Goal: Browse casually

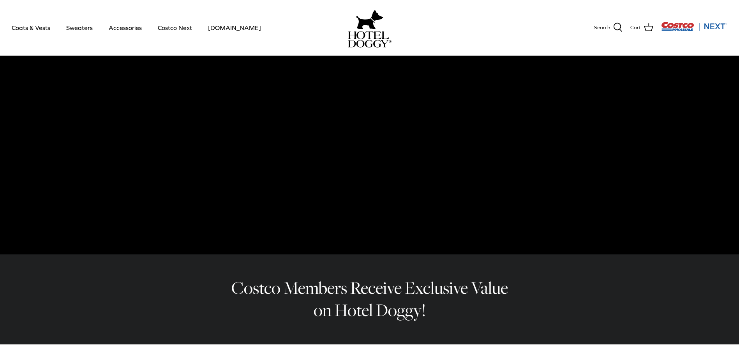
scroll to position [351, 0]
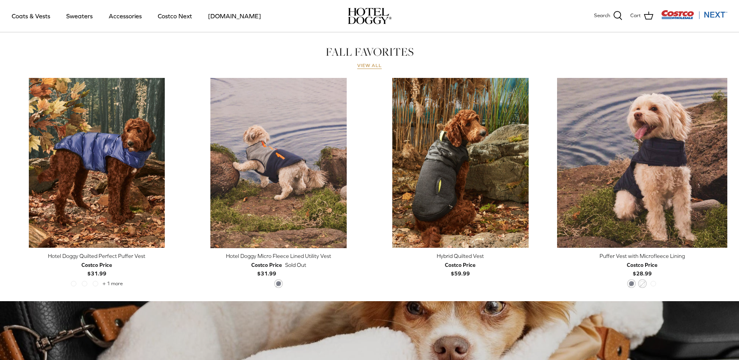
click at [369, 67] on link "View all" at bounding box center [369, 66] width 25 height 6
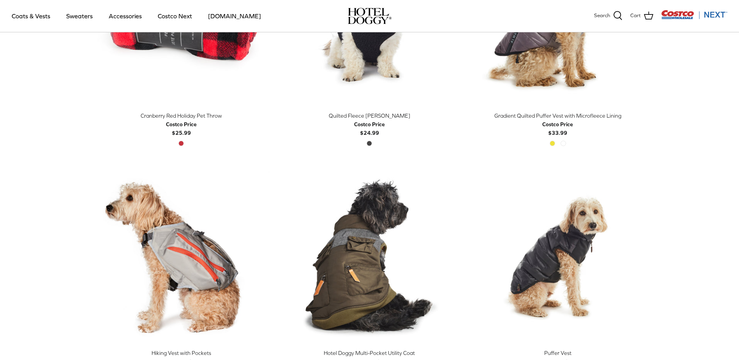
scroll to position [1247, 0]
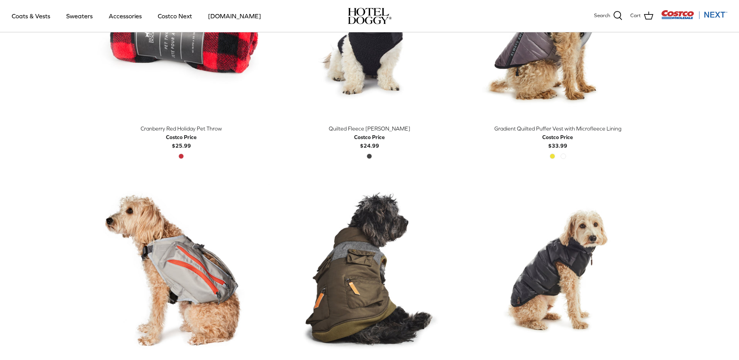
click at [358, 11] on img at bounding box center [370, 16] width 44 height 16
